Goal: Transaction & Acquisition: Obtain resource

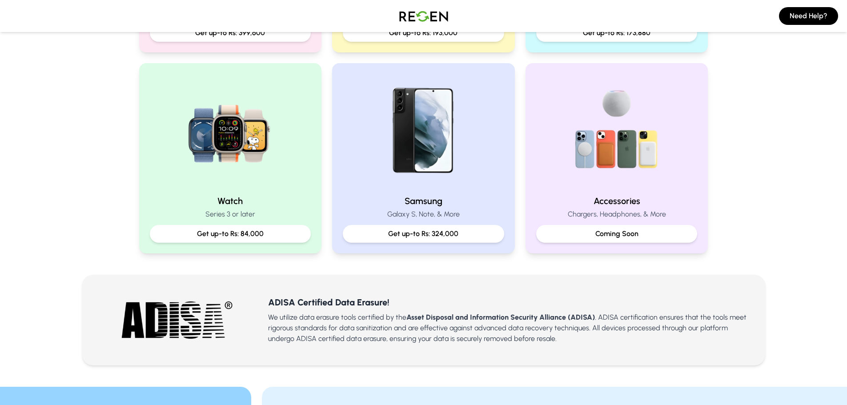
scroll to position [178, 0]
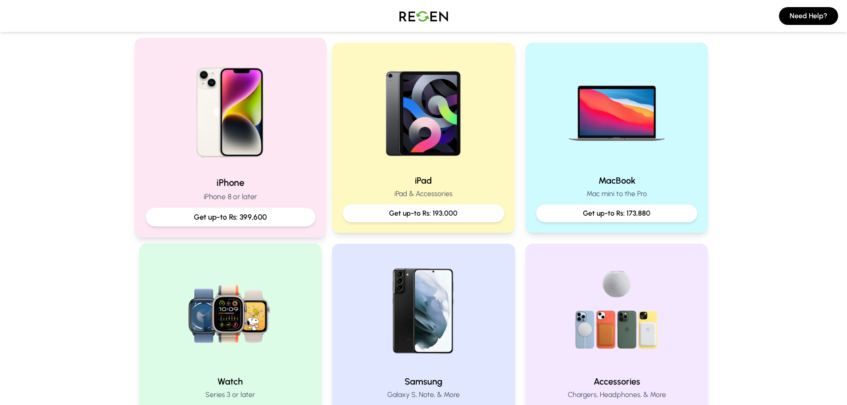
click at [211, 216] on p "Get up-to Rs: 399,600" at bounding box center [230, 217] width 154 height 11
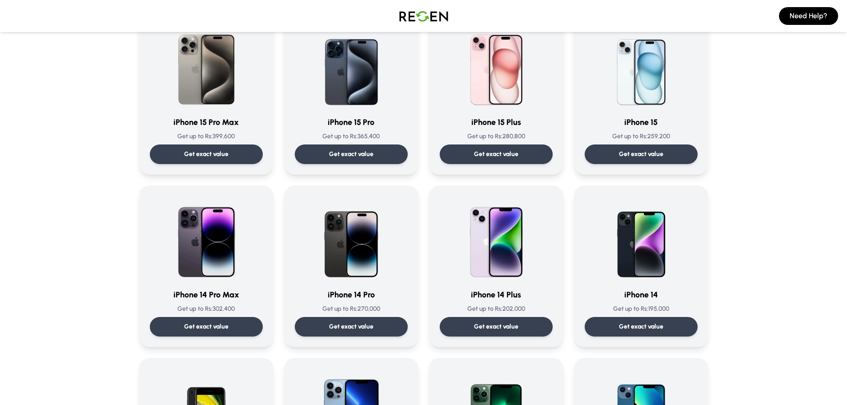
scroll to position [89, 0]
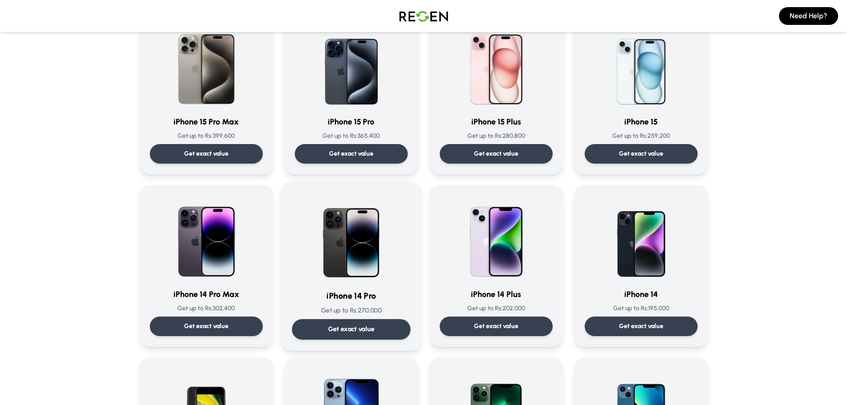
click at [377, 335] on div "Get exact value" at bounding box center [351, 329] width 119 height 20
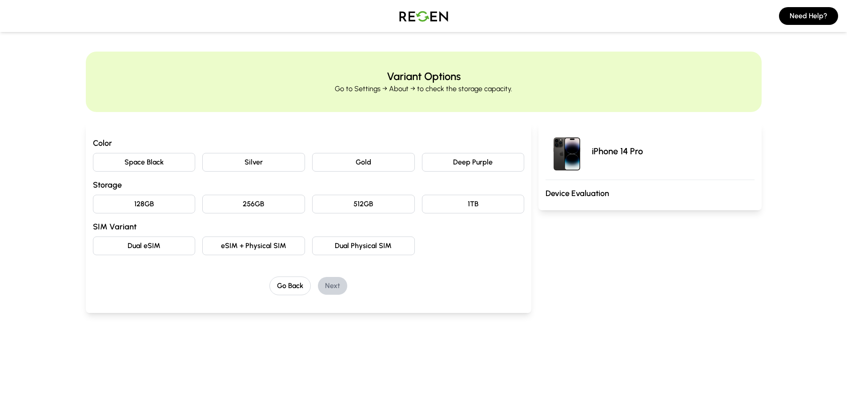
click at [177, 162] on button "Space Black" at bounding box center [144, 162] width 103 height 19
click at [277, 210] on button "256GB" at bounding box center [253, 204] width 103 height 19
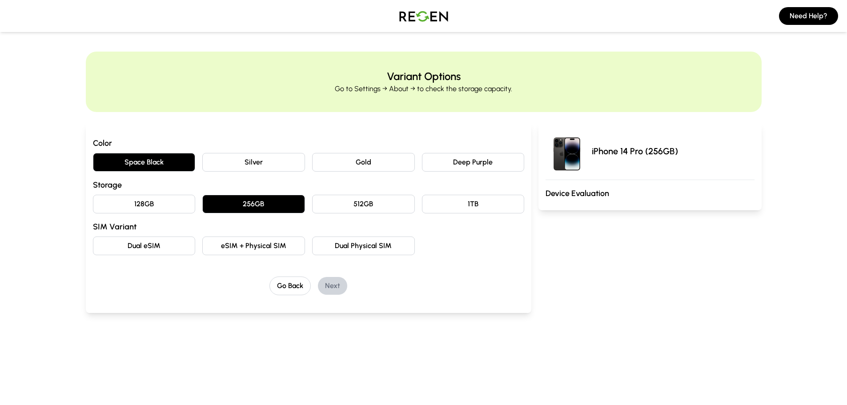
click at [288, 254] on button "eSIM + Physical SIM" at bounding box center [253, 245] width 103 height 19
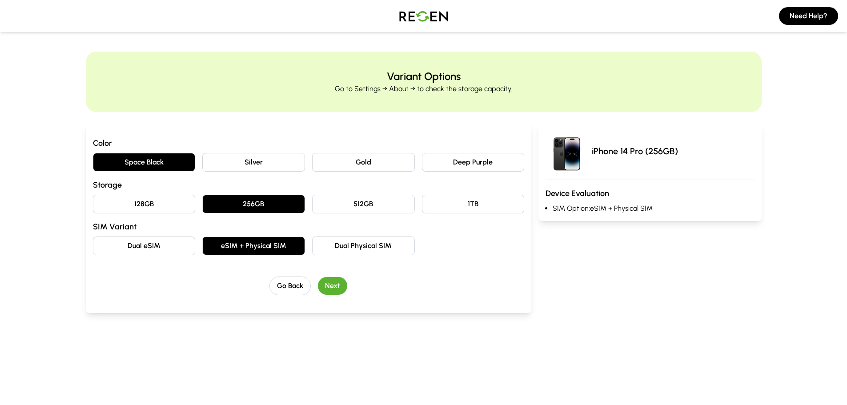
click at [334, 281] on button "Next" at bounding box center [332, 286] width 29 height 18
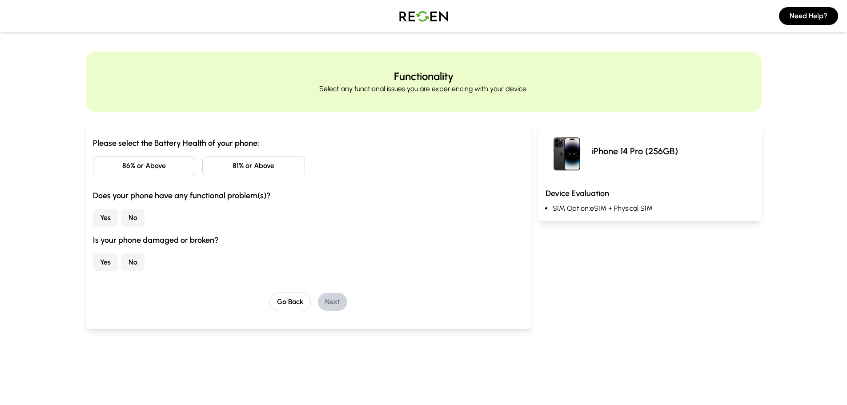
click at [168, 170] on button "86% or Above" at bounding box center [144, 165] width 103 height 19
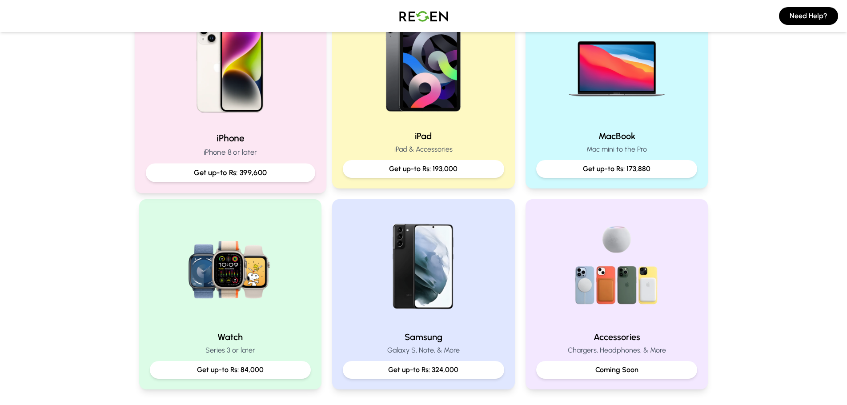
scroll to position [400, 0]
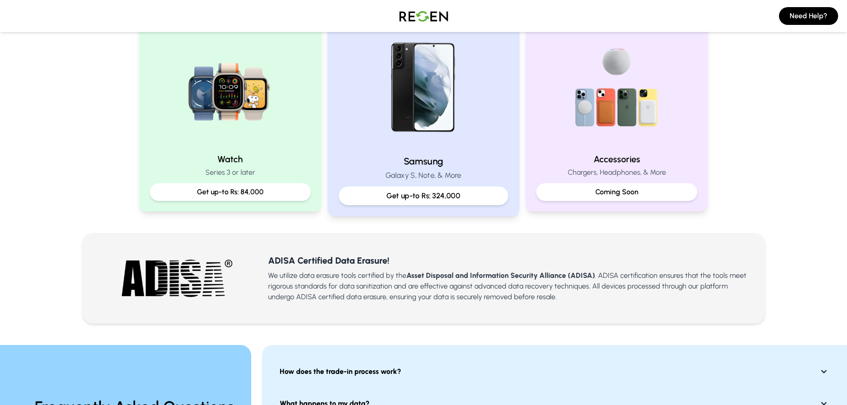
click at [392, 108] on img at bounding box center [424, 88] width 120 height 120
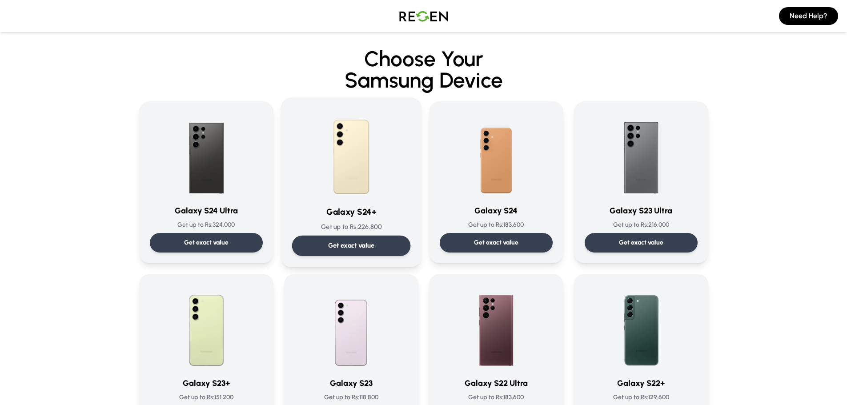
click at [377, 245] on div "Get exact value" at bounding box center [351, 246] width 119 height 20
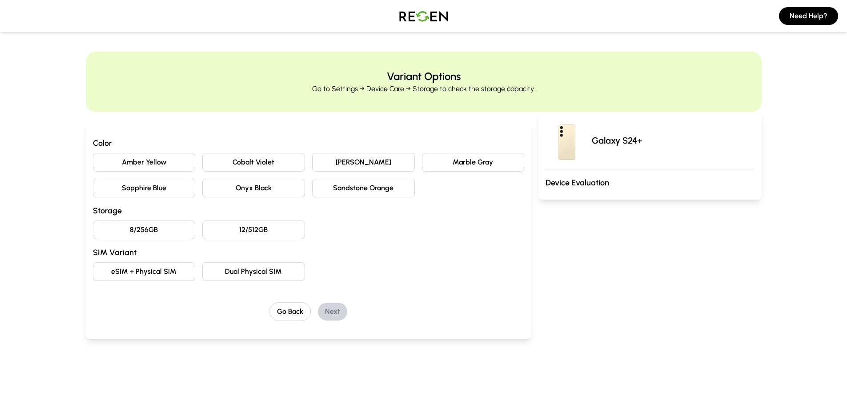
click at [475, 159] on button "Marble Gray" at bounding box center [473, 162] width 103 height 19
click at [173, 237] on button "8/256GB" at bounding box center [144, 229] width 103 height 19
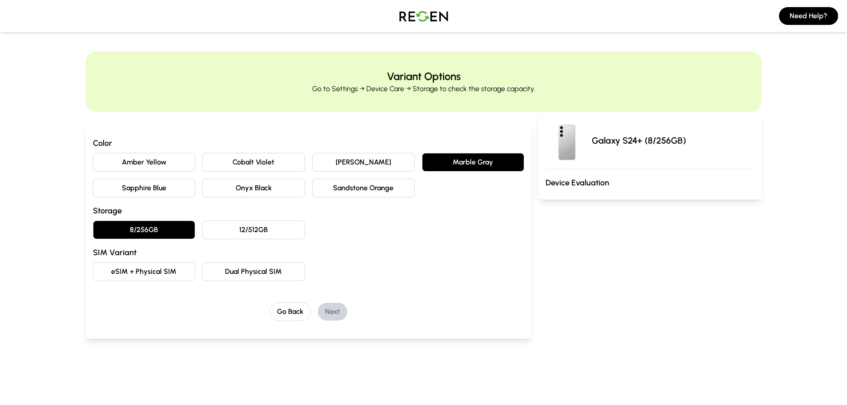
click at [214, 273] on button "Dual Physical SIM" at bounding box center [253, 271] width 103 height 19
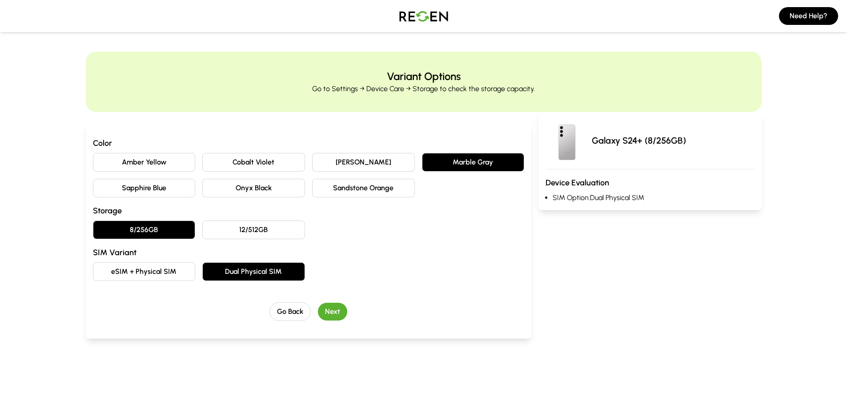
click at [334, 305] on button "Next" at bounding box center [332, 312] width 29 height 18
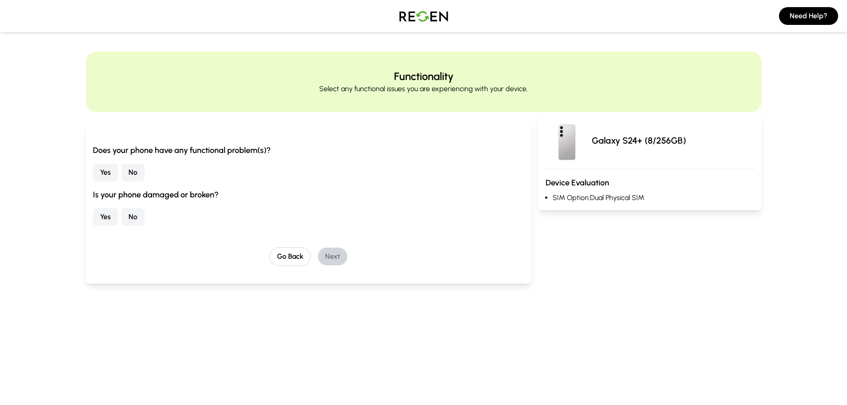
click at [111, 176] on button "Yes" at bounding box center [105, 173] width 25 height 18
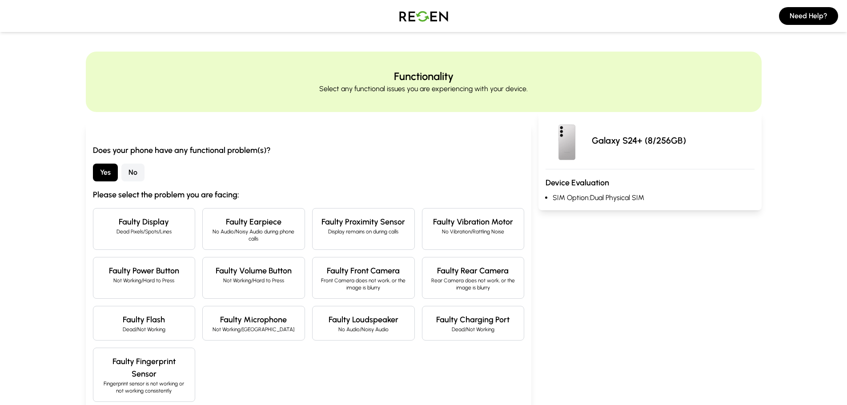
click at [125, 175] on button "No" at bounding box center [132, 173] width 23 height 18
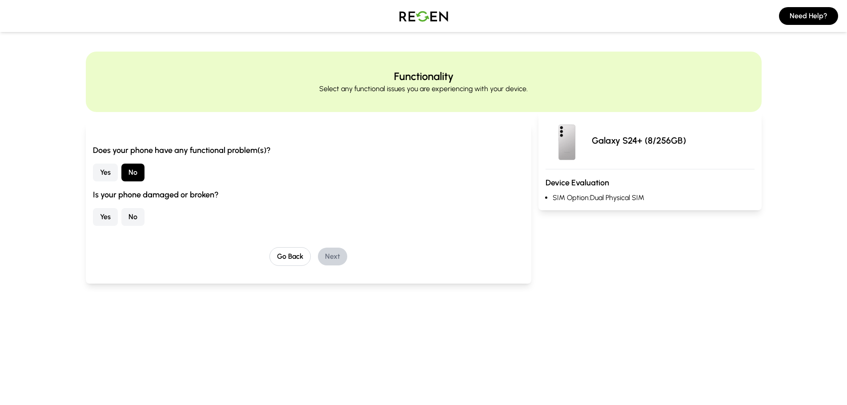
click at [137, 215] on button "No" at bounding box center [132, 217] width 23 height 18
click at [327, 256] on button "Next" at bounding box center [332, 257] width 29 height 18
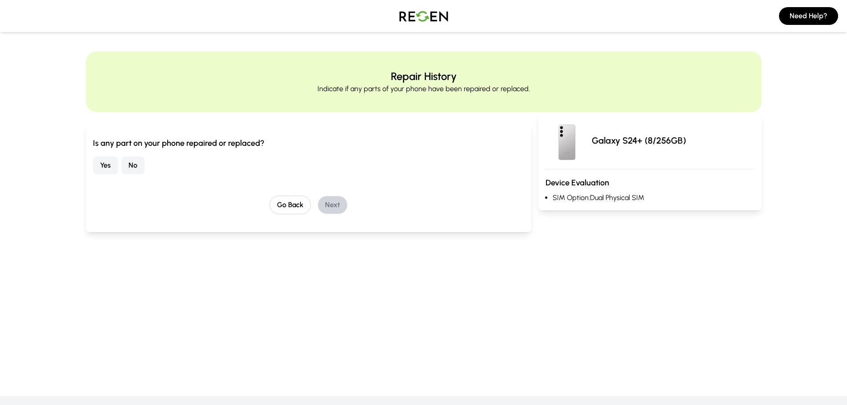
click at [128, 173] on button "No" at bounding box center [132, 165] width 23 height 18
click at [320, 201] on button "Next" at bounding box center [332, 205] width 29 height 18
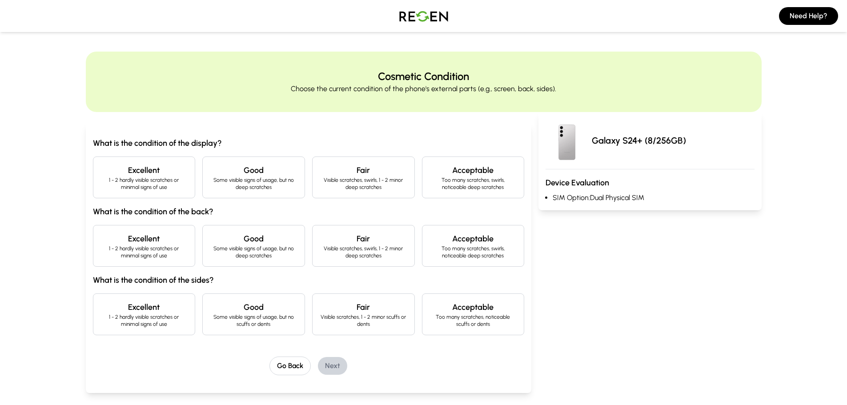
click at [170, 178] on p "1 - 2 hardly visible scratches or minimal signs of use" at bounding box center [144, 183] width 88 height 14
click at [186, 240] on h4 "Excellent" at bounding box center [144, 238] width 88 height 12
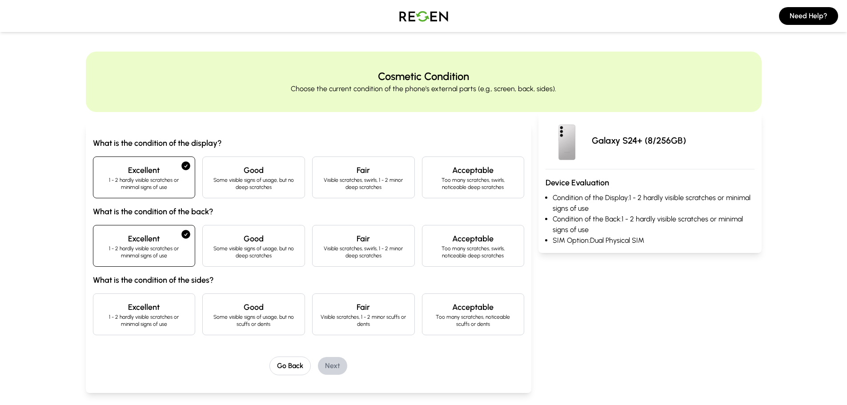
click at [227, 317] on p "Some visible signs of usage, but no scuffs or dents" at bounding box center [254, 320] width 88 height 14
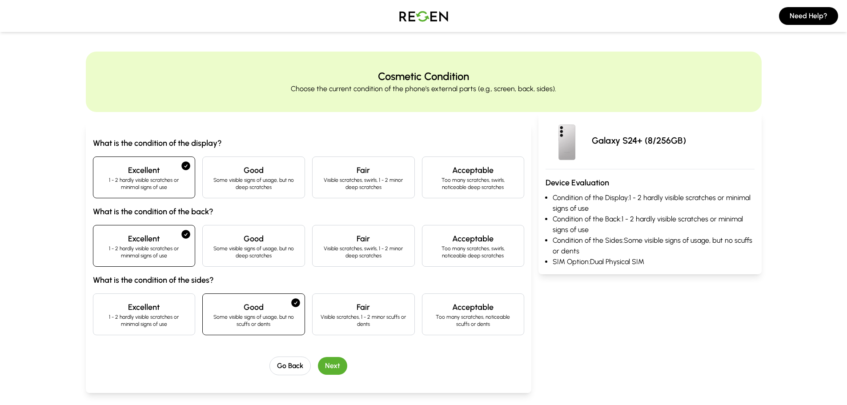
click at [329, 362] on button "Next" at bounding box center [332, 366] width 29 height 18
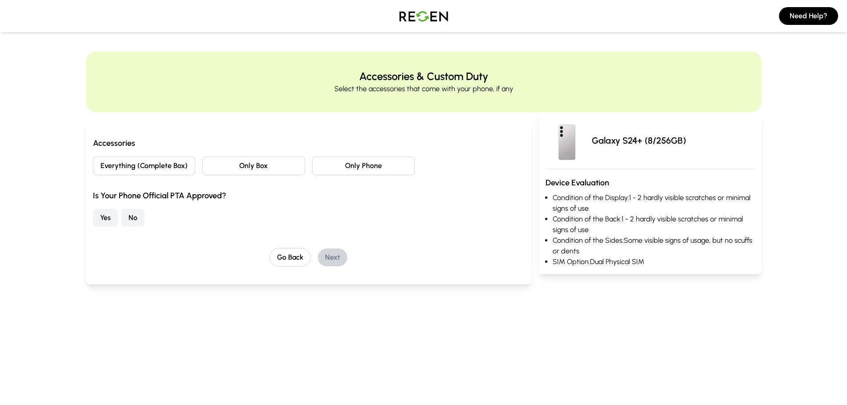
click at [168, 172] on button "Everything (Complete Box)" at bounding box center [144, 165] width 103 height 19
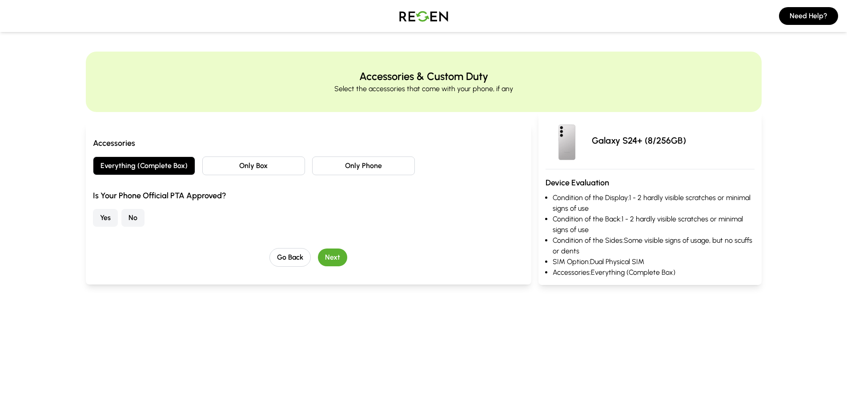
click at [132, 223] on button "No" at bounding box center [132, 218] width 23 height 18
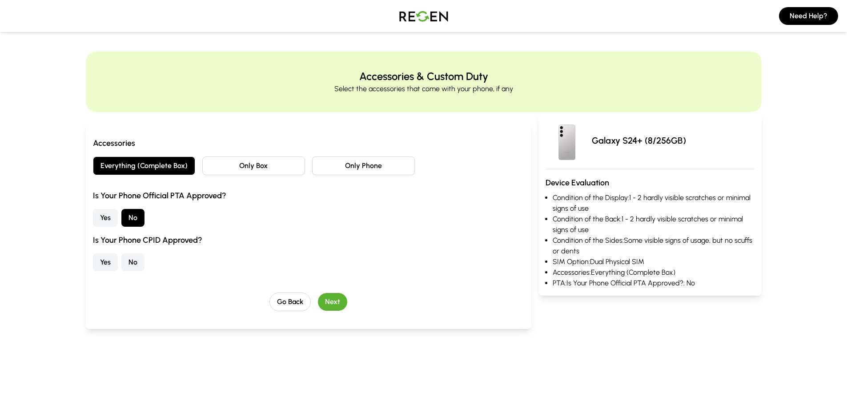
click at [132, 272] on div "Accessories Everything (Complete Box) Only Box Only Phone Is Your Phone Officia…" at bounding box center [309, 224] width 432 height 174
click at [132, 270] on button "No" at bounding box center [132, 262] width 23 height 18
click at [330, 302] on button "Next" at bounding box center [332, 302] width 29 height 18
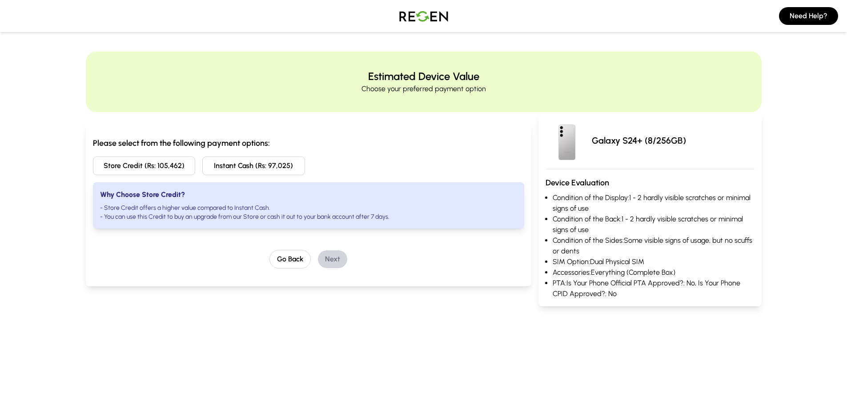
click at [161, 158] on button "Store Credit (Rs: 105,462)" at bounding box center [144, 165] width 103 height 19
click at [331, 264] on button "Next" at bounding box center [332, 259] width 29 height 18
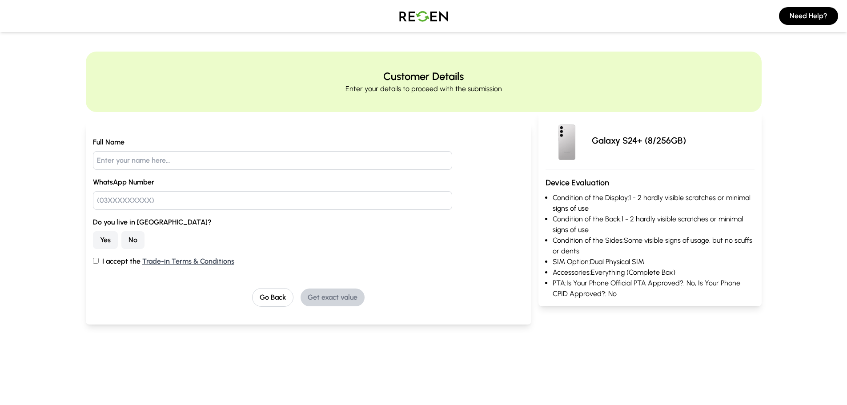
click at [132, 241] on button "No" at bounding box center [132, 240] width 23 height 18
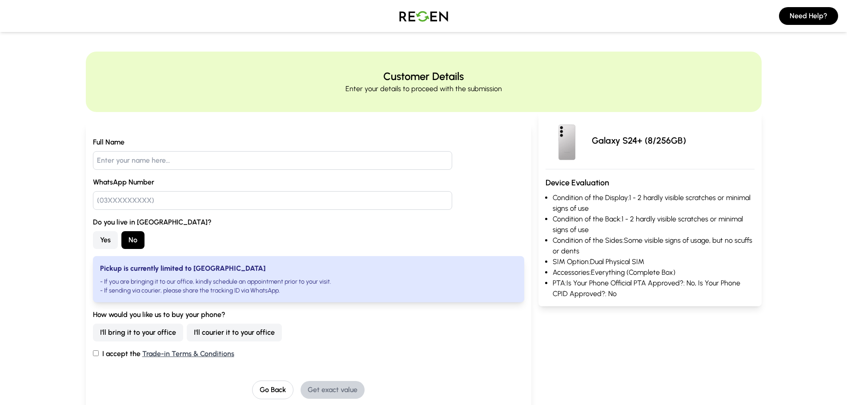
click at [162, 332] on button "I'll bring it to your office" at bounding box center [138, 333] width 90 height 18
click at [177, 353] on link "Trade-in Terms & Conditions" at bounding box center [188, 353] width 92 height 8
